Goal: Information Seeking & Learning: Learn about a topic

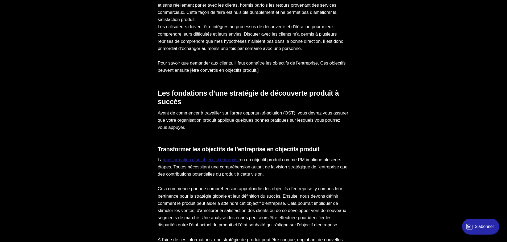
scroll to position [479, 0]
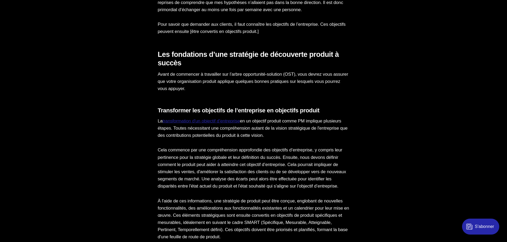
click at [247, 148] on p "Cela commence par une compréhension approfondie des objectifs d’entreprise, y c…" at bounding box center [254, 168] width 192 height 43
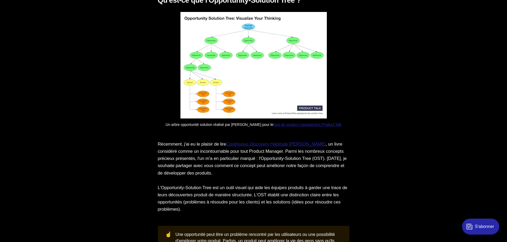
scroll to position [958, 0]
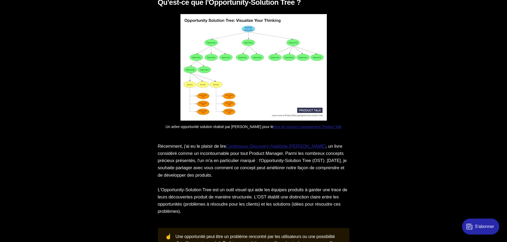
click at [269, 76] on img at bounding box center [253, 67] width 146 height 107
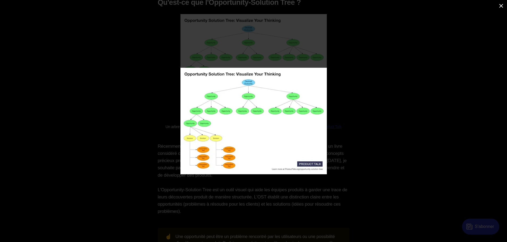
click at [357, 104] on div at bounding box center [303, 127] width 247 height 118
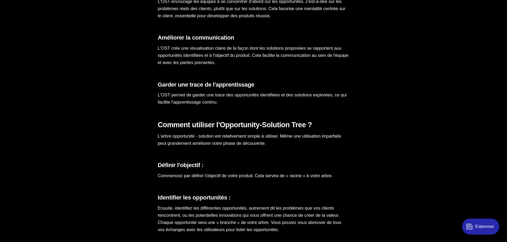
scroll to position [1464, 0]
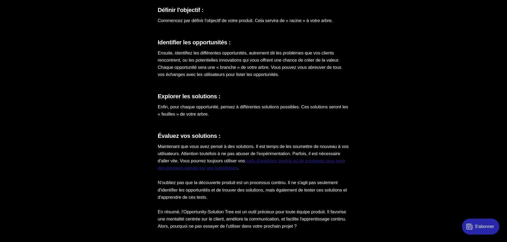
click at [294, 159] on link "outils d'analytics produit ou de sondages pour avoir des premiers retours sur v…" at bounding box center [252, 165] width 188 height 12
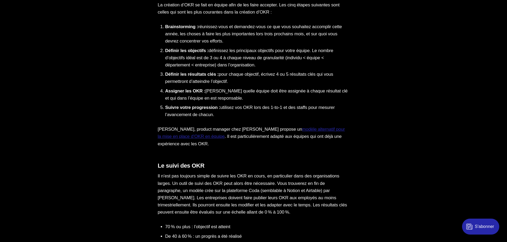
scroll to position [958, 0]
click at [299, 131] on link "modèle alternatif pour la mise en place d’OKR en équipe" at bounding box center [251, 133] width 187 height 12
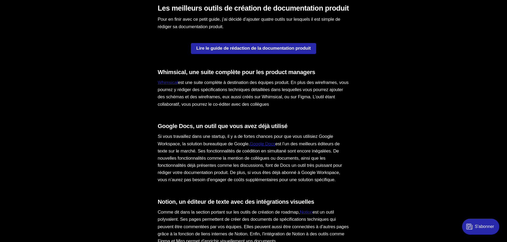
scroll to position [2049, 0]
